Goal: Learn about a topic

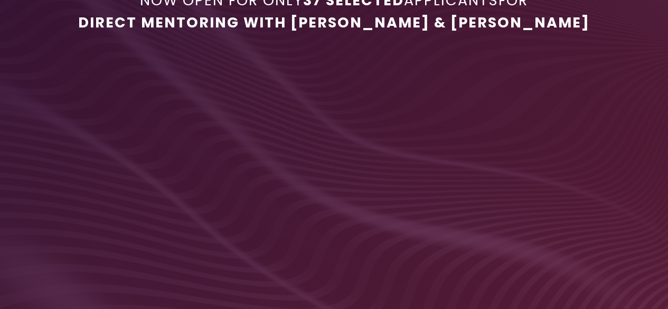
scroll to position [441, 0]
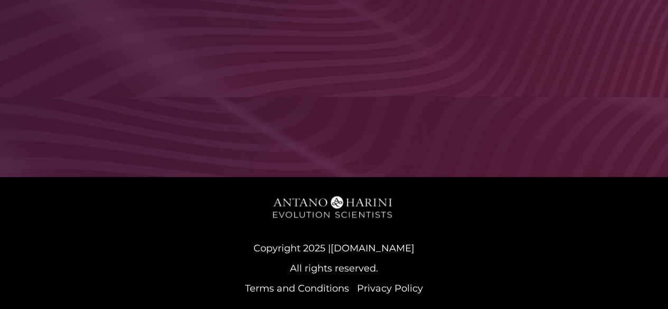
click at [545, 103] on div "Develop Superior Capabilities of World Leaders & Create B!G Impact starting wit…" at bounding box center [334, 136] width 667 height 79
drag, startPoint x: 545, startPoint y: 103, endPoint x: 315, endPoint y: 1, distance: 252.0
click at [545, 103] on div "Develop Superior Capabilities of World Leaders & Create B!G Impact starting wit…" at bounding box center [334, 136] width 667 height 79
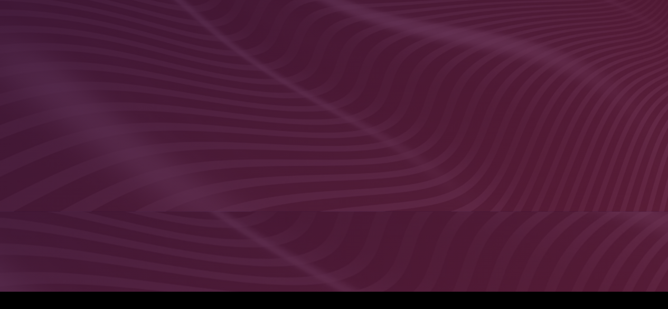
scroll to position [441, 0]
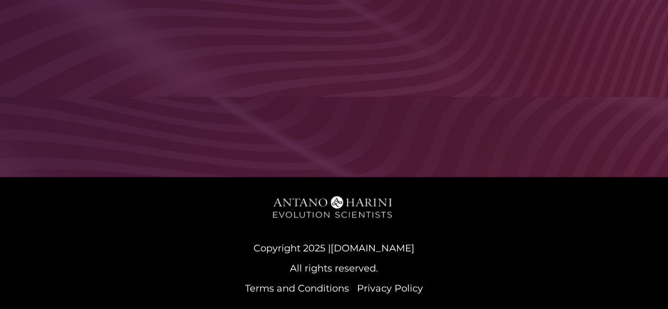
drag, startPoint x: 187, startPoint y: 75, endPoint x: 59, endPoint y: 141, distance: 144.2
click at [59, 141] on div "Develop Superior Capabilities of World Leaders & Create B!G Impact starting wit…" at bounding box center [334, 136] width 667 height 79
